Goal: Register for event/course

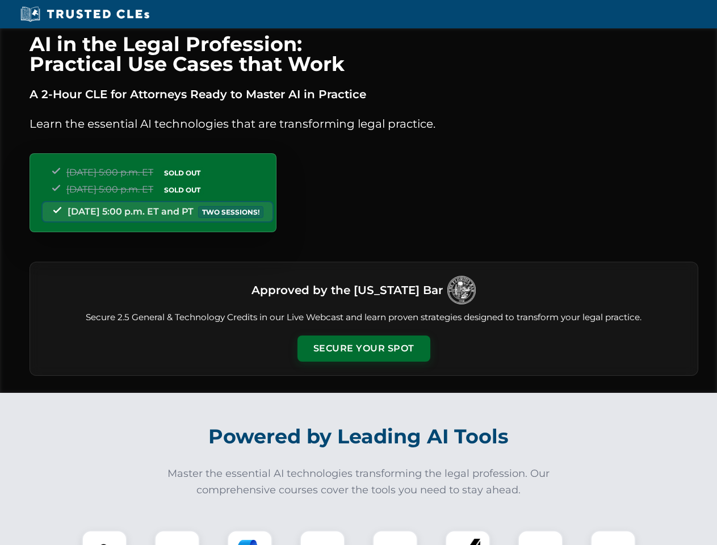
click at [363, 349] on button "Secure Your Spot" at bounding box center [363, 349] width 133 height 26
click at [104, 538] on img at bounding box center [104, 552] width 33 height 33
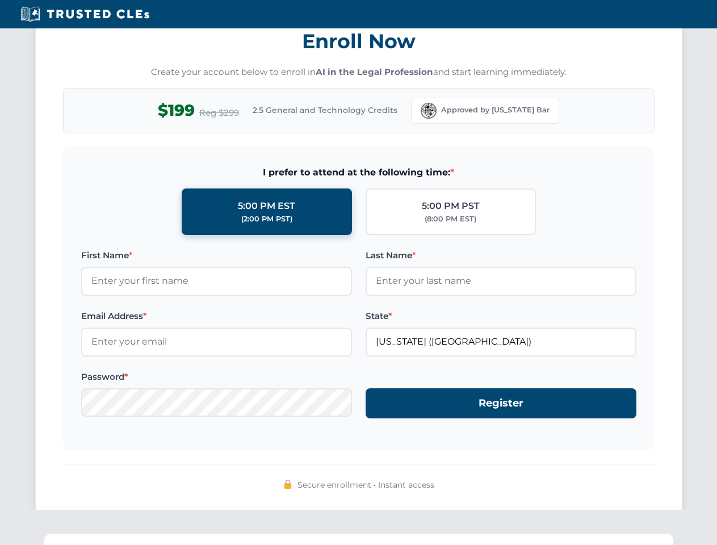
scroll to position [1114, 0]
